Goal: Task Accomplishment & Management: Manage account settings

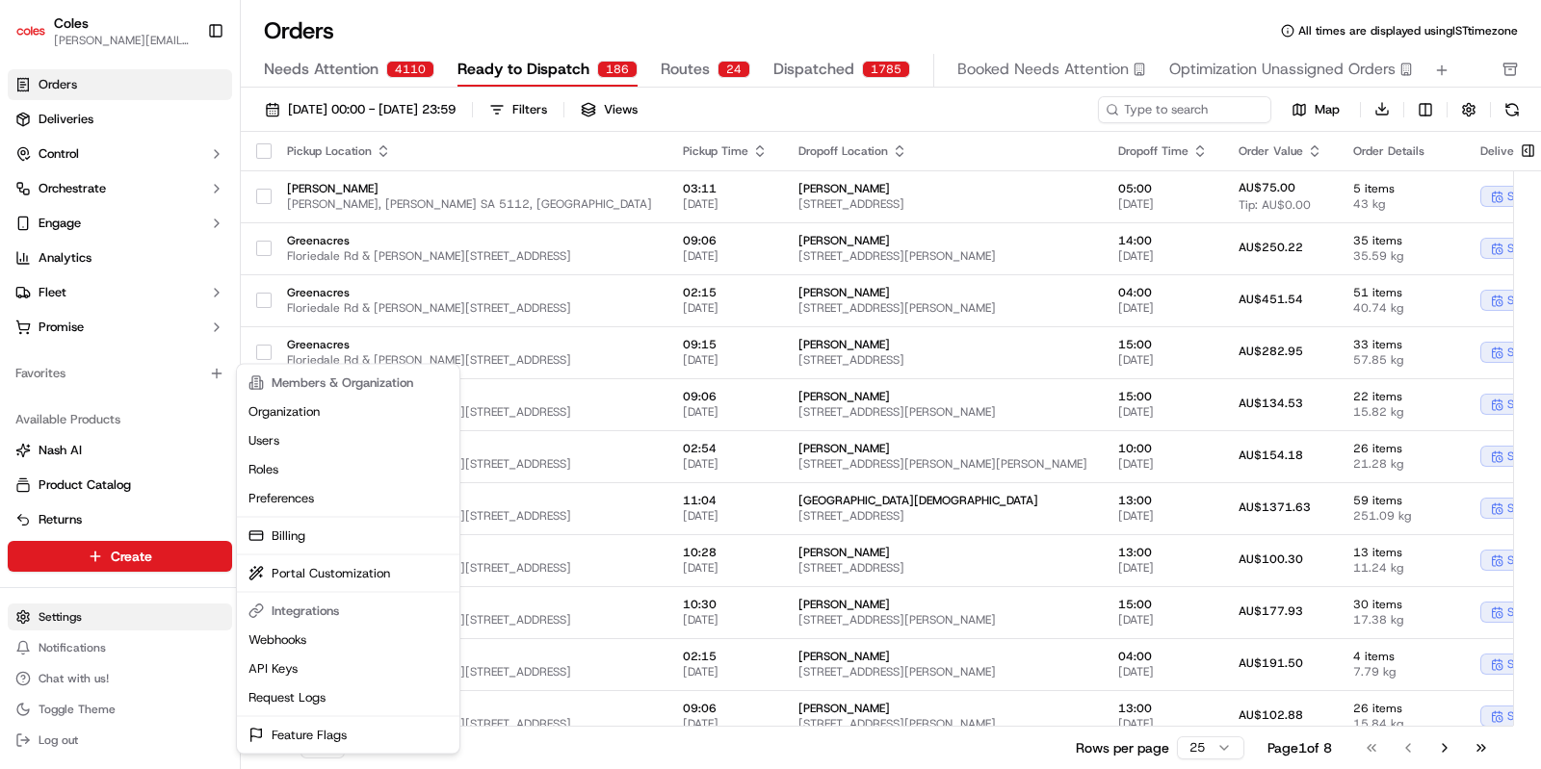
click at [58, 613] on html "Coles [EMAIL_ADDRESS][DOMAIN_NAME] Toggle Sidebar Orders Deliveries Control Orc…" at bounding box center [770, 384] width 1541 height 769
click at [279, 639] on link "Webhooks" at bounding box center [348, 640] width 215 height 29
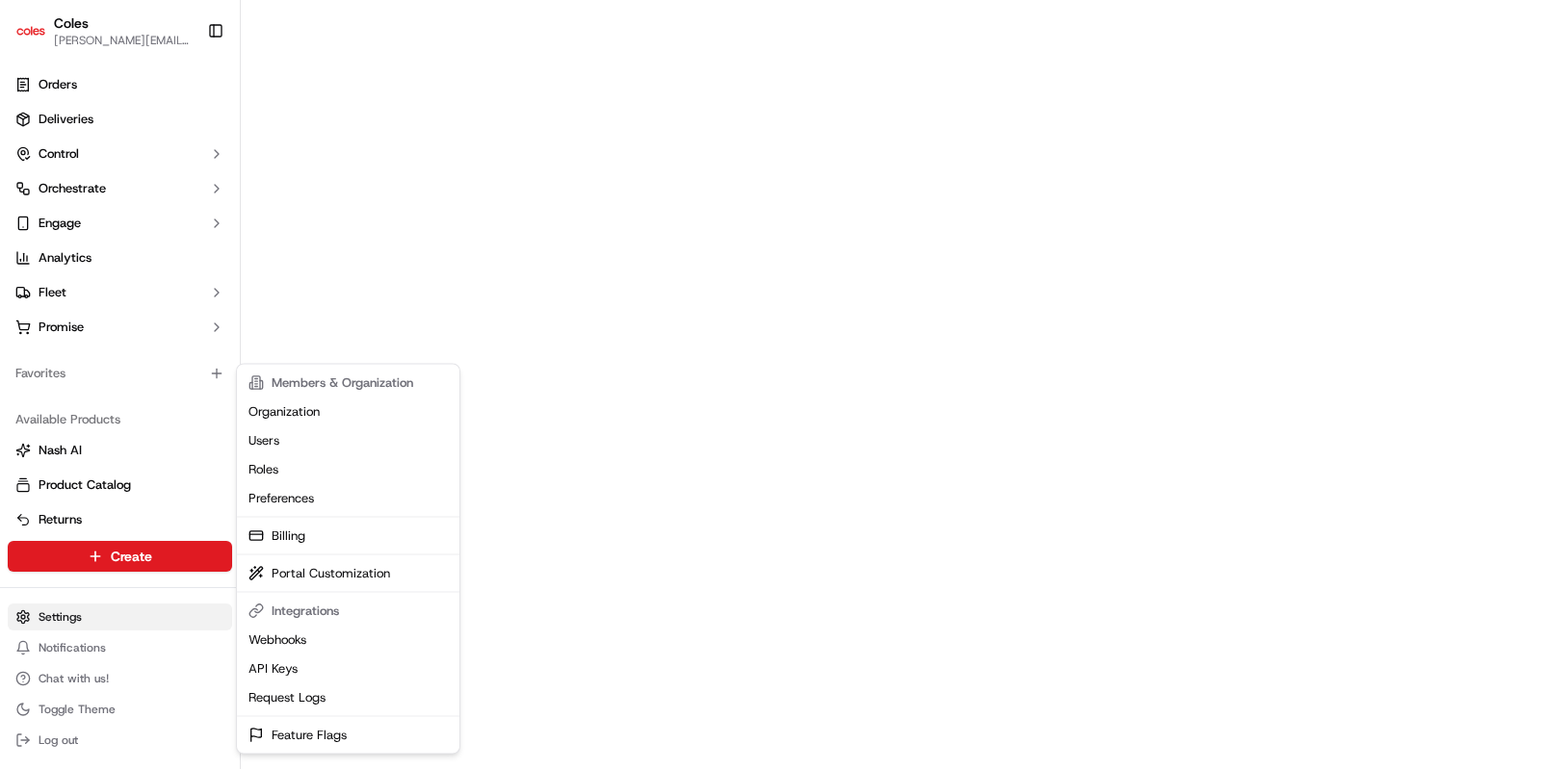
click at [74, 618] on html "Coles [EMAIL_ADDRESS][DOMAIN_NAME] Toggle Sidebar Orders Deliveries Control Orc…" at bounding box center [770, 384] width 1541 height 769
click at [274, 639] on link "Webhooks" at bounding box center [348, 640] width 215 height 29
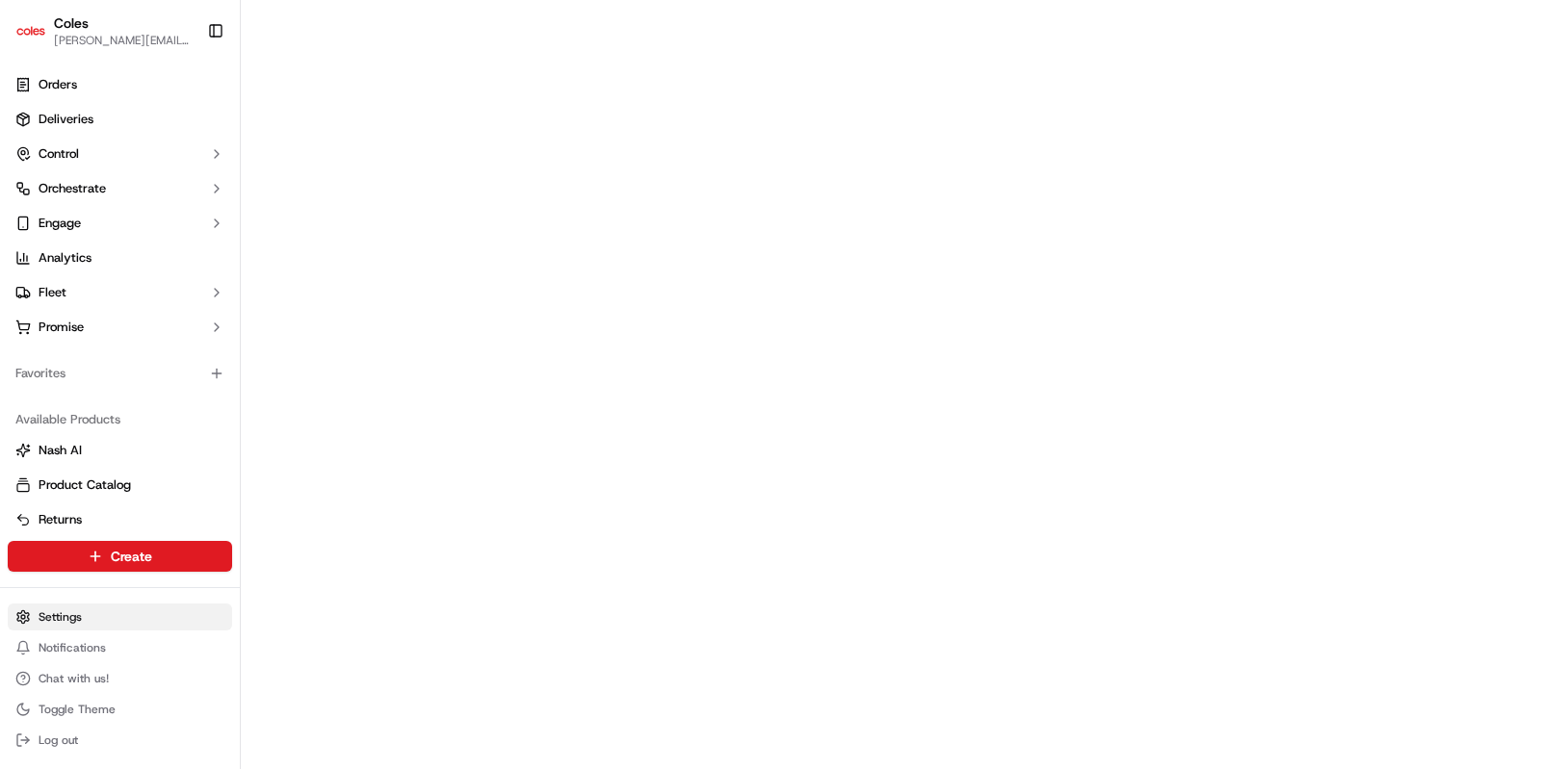
click at [58, 612] on html "Coles [EMAIL_ADDRESS][DOMAIN_NAME] Toggle Sidebar Orders Deliveries Control Orc…" at bounding box center [770, 384] width 1541 height 769
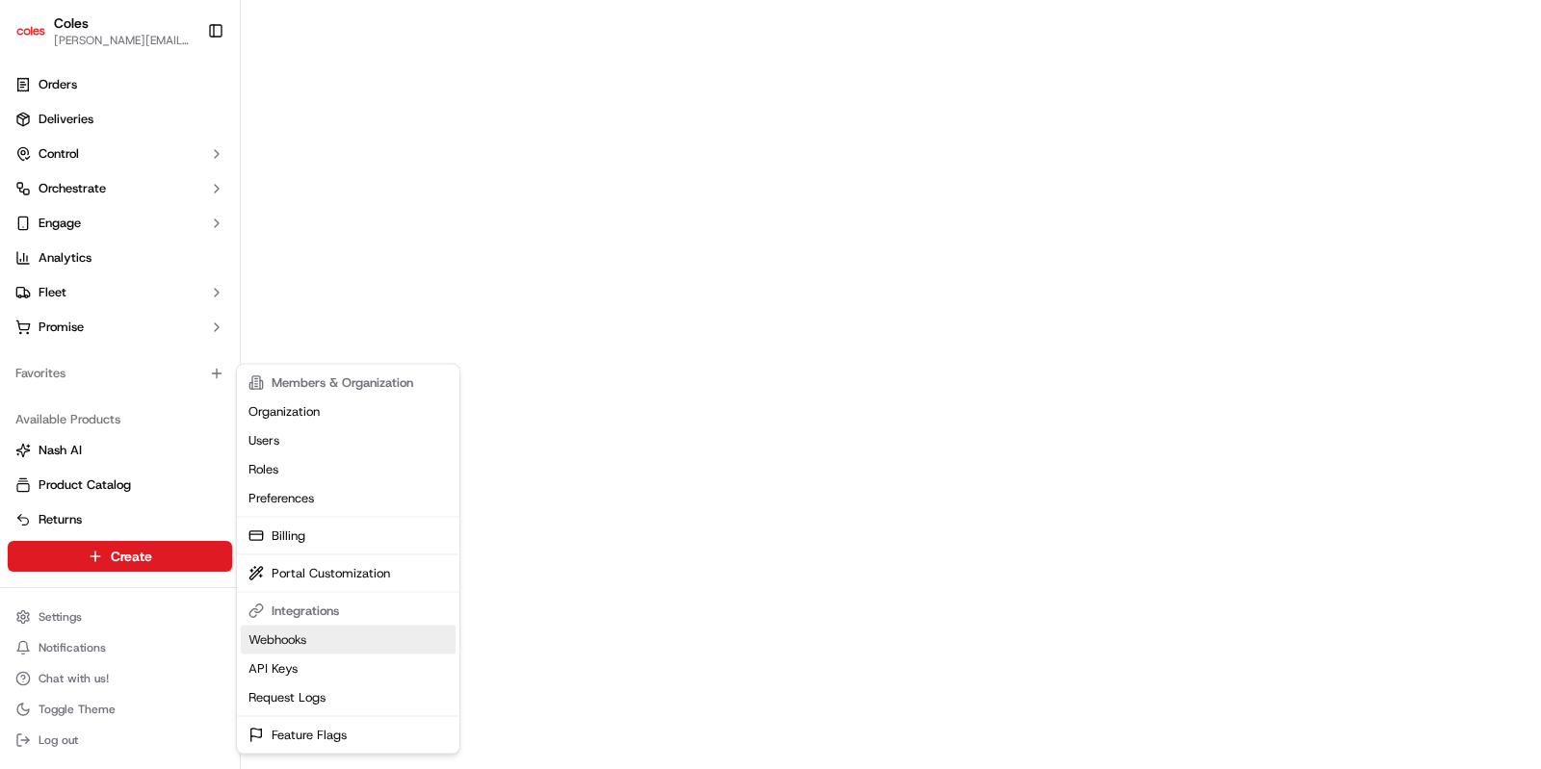
click at [291, 632] on link "Webhooks" at bounding box center [348, 640] width 215 height 29
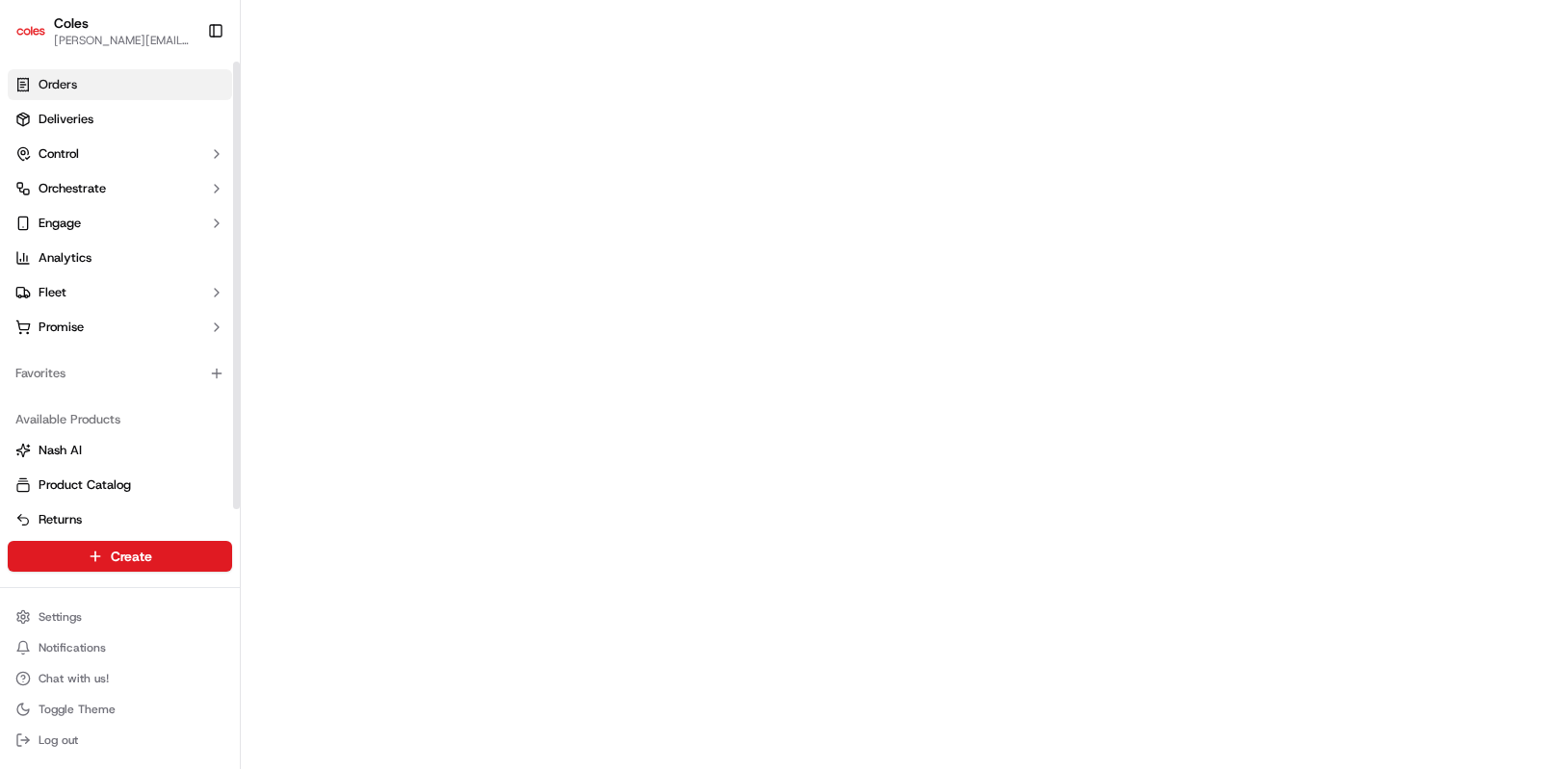
click at [67, 90] on span "Orders" at bounding box center [58, 84] width 39 height 17
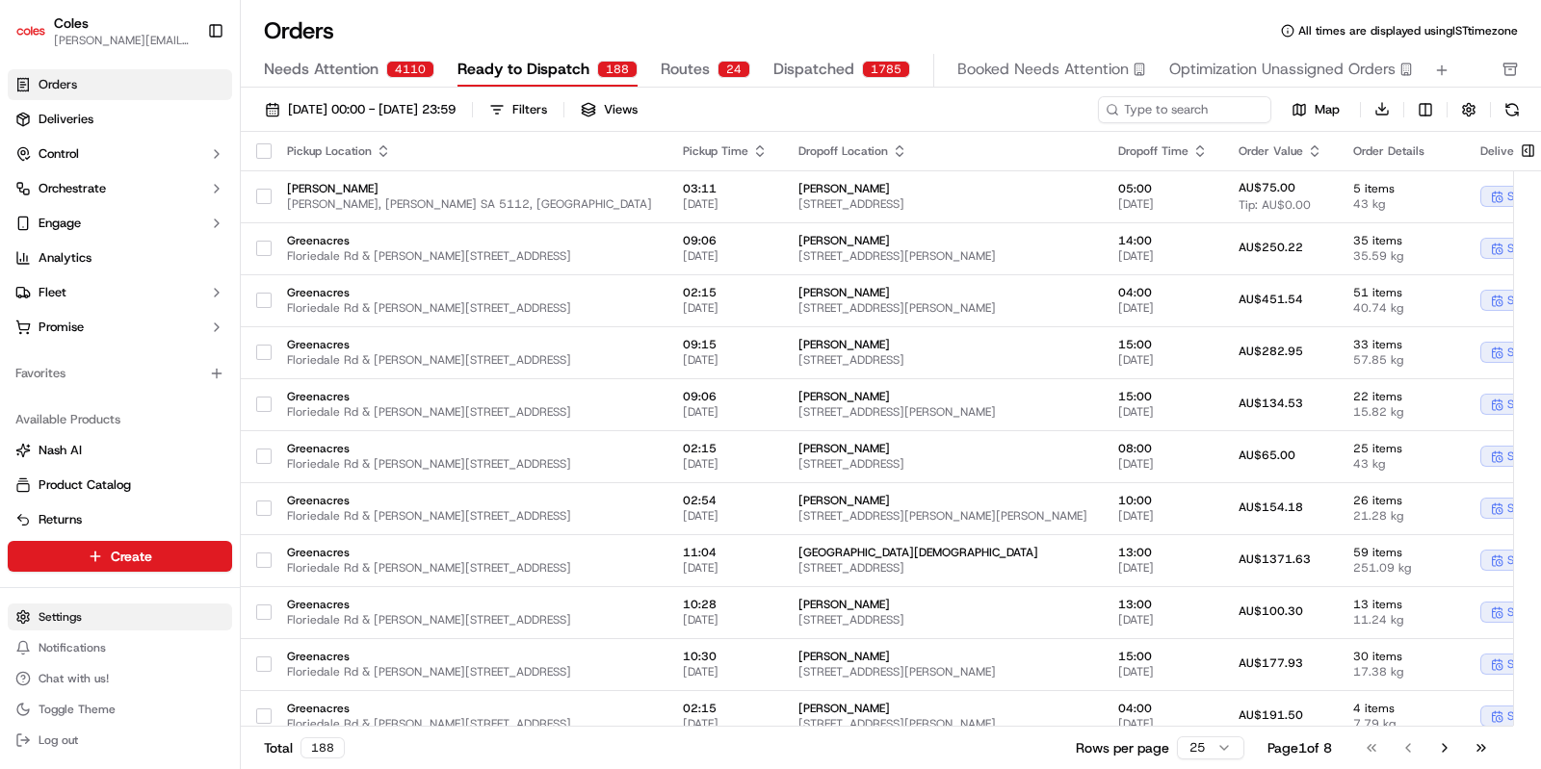
click at [35, 621] on html "Coles [EMAIL_ADDRESS][DOMAIN_NAME] Toggle Sidebar Orders Deliveries Control Orc…" at bounding box center [770, 384] width 1541 height 769
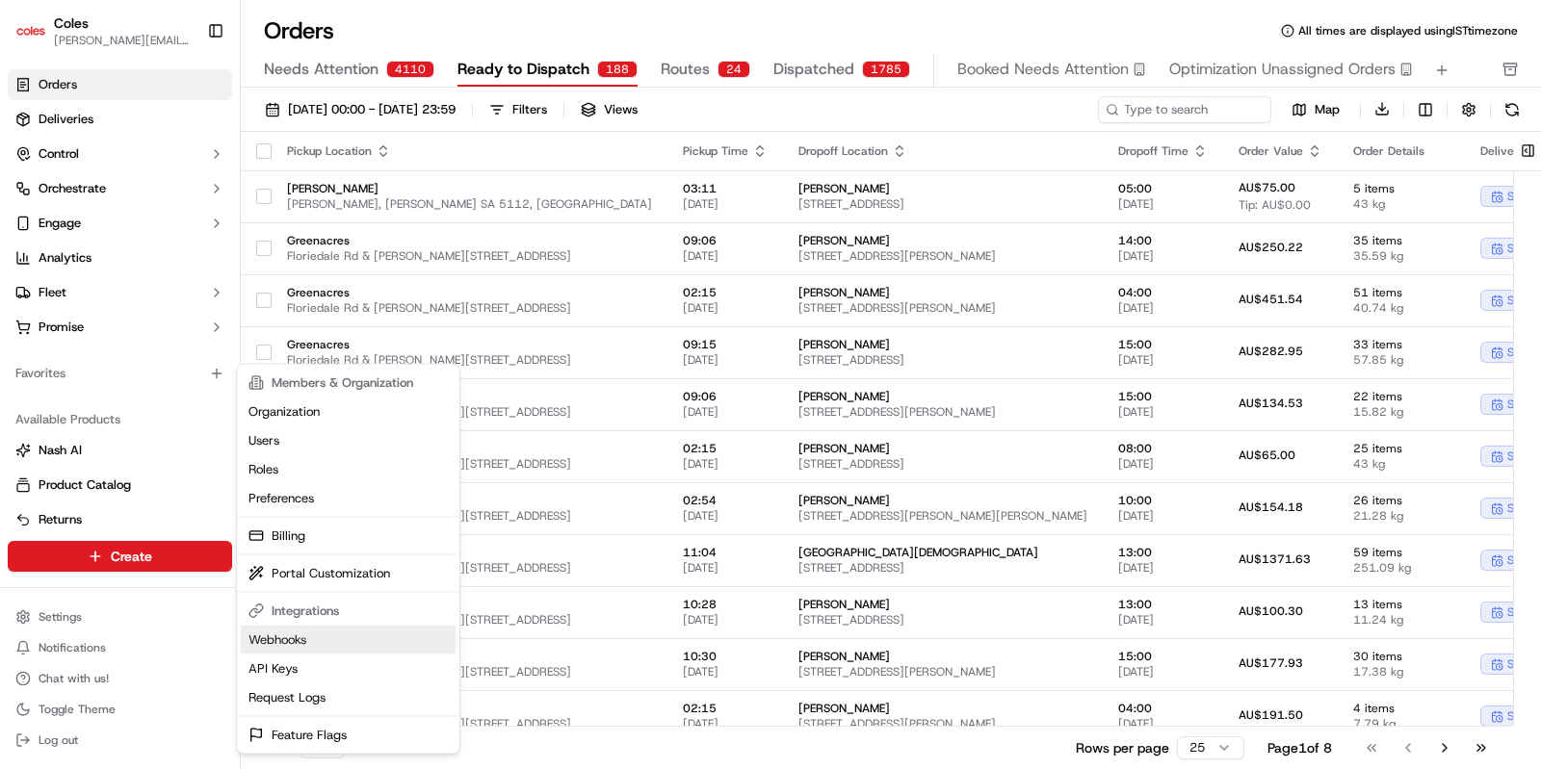
click at [273, 644] on link "Webhooks" at bounding box center [348, 640] width 215 height 29
